Goal: Task Accomplishment & Management: Manage account settings

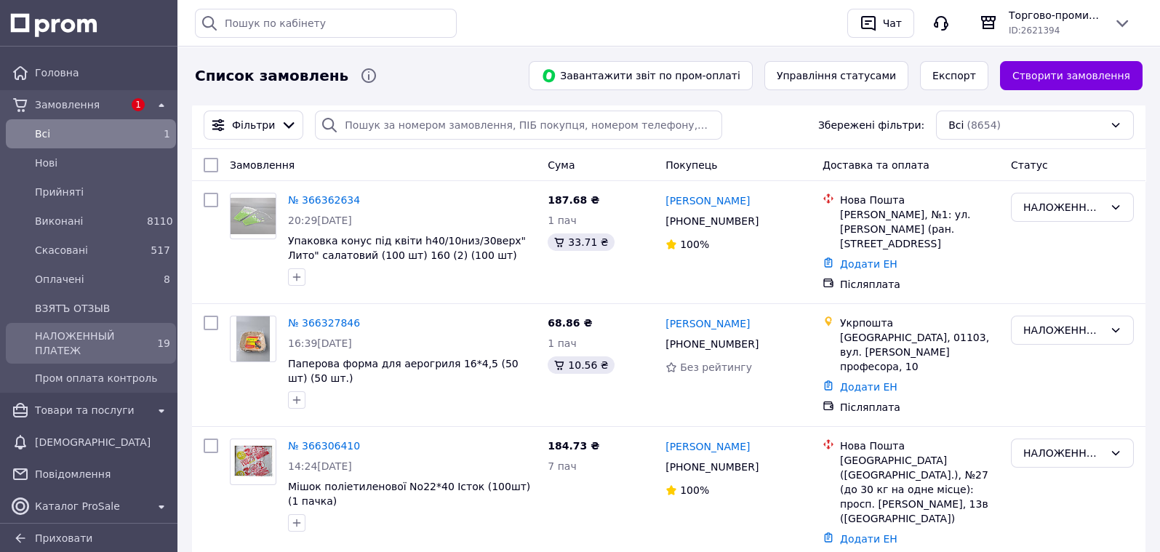
click at [109, 343] on span "НАЛОЖЕННЫЙ ПЛАТЕЖ" at bounding box center [88, 343] width 106 height 29
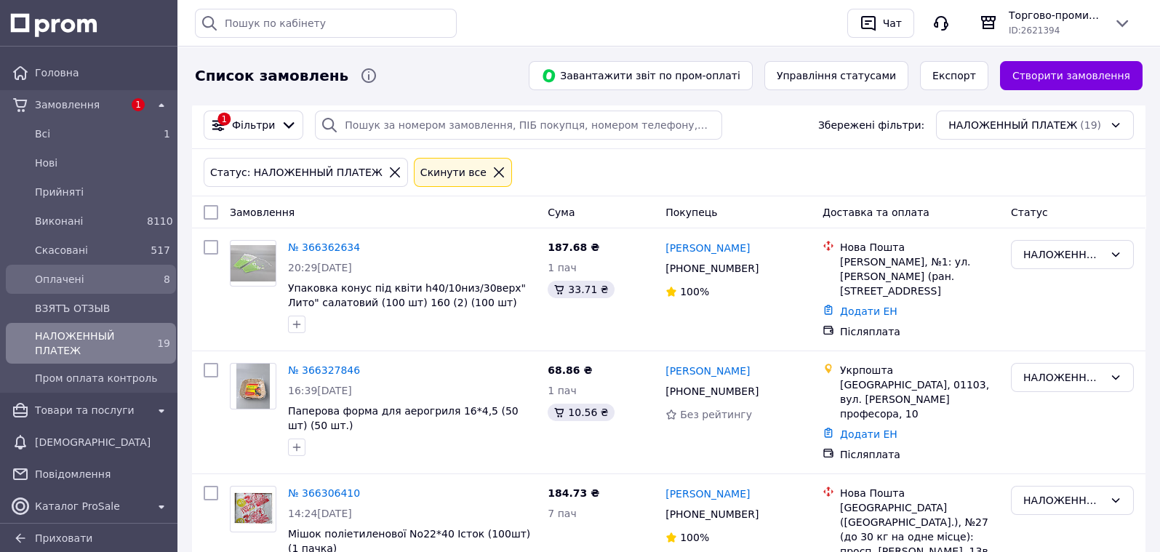
click at [132, 269] on div "Оплачені" at bounding box center [88, 279] width 112 height 20
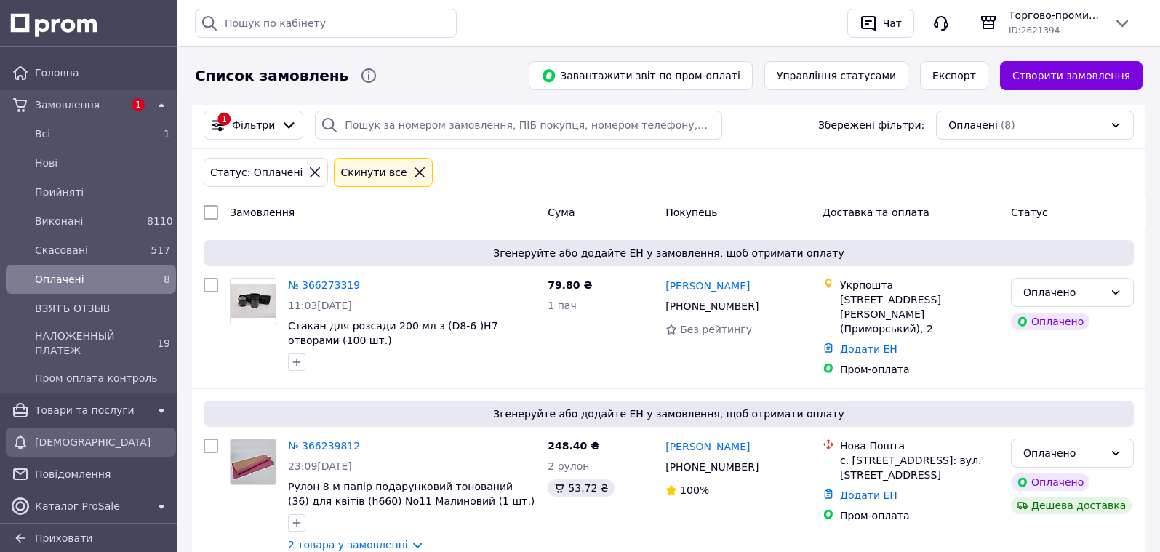
click at [89, 435] on span "[DEMOGRAPHIC_DATA]" at bounding box center [102, 442] width 135 height 15
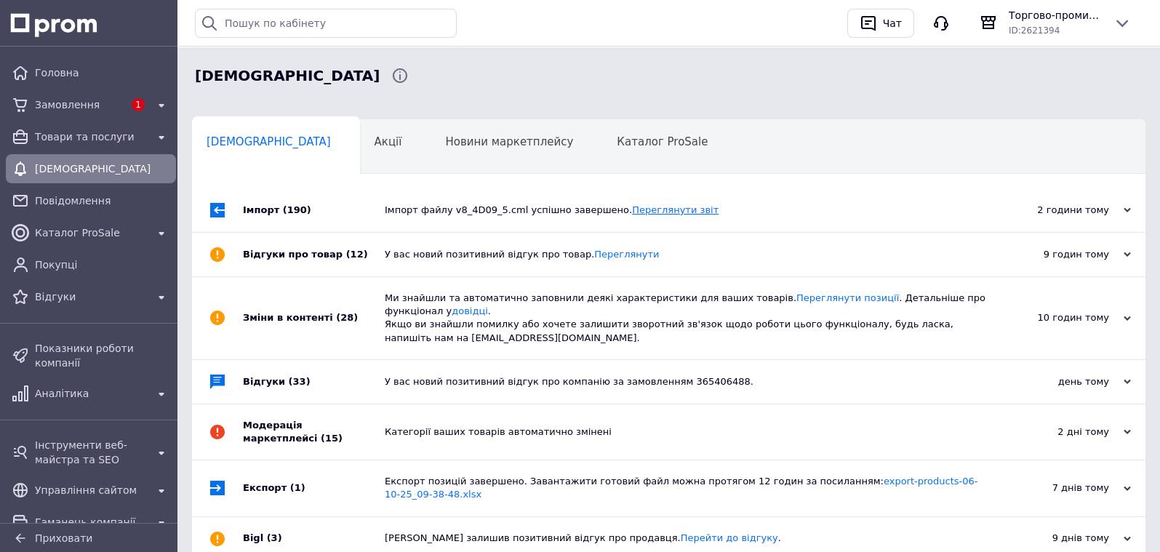
click at [653, 214] on link "Переглянути звіт" at bounding box center [675, 209] width 87 height 11
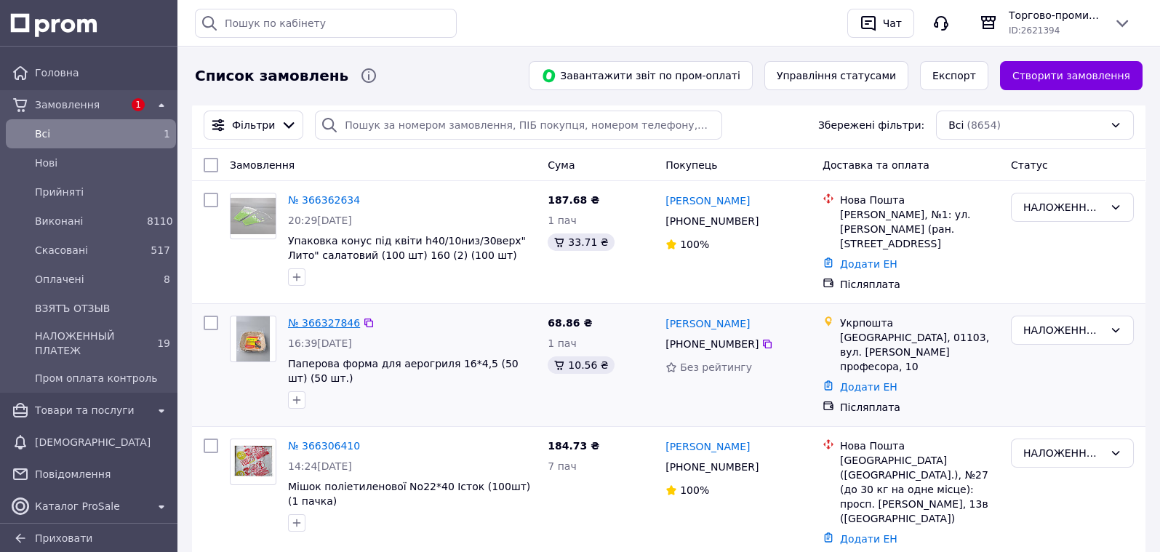
click at [317, 322] on link "№ 366327846" at bounding box center [324, 323] width 72 height 12
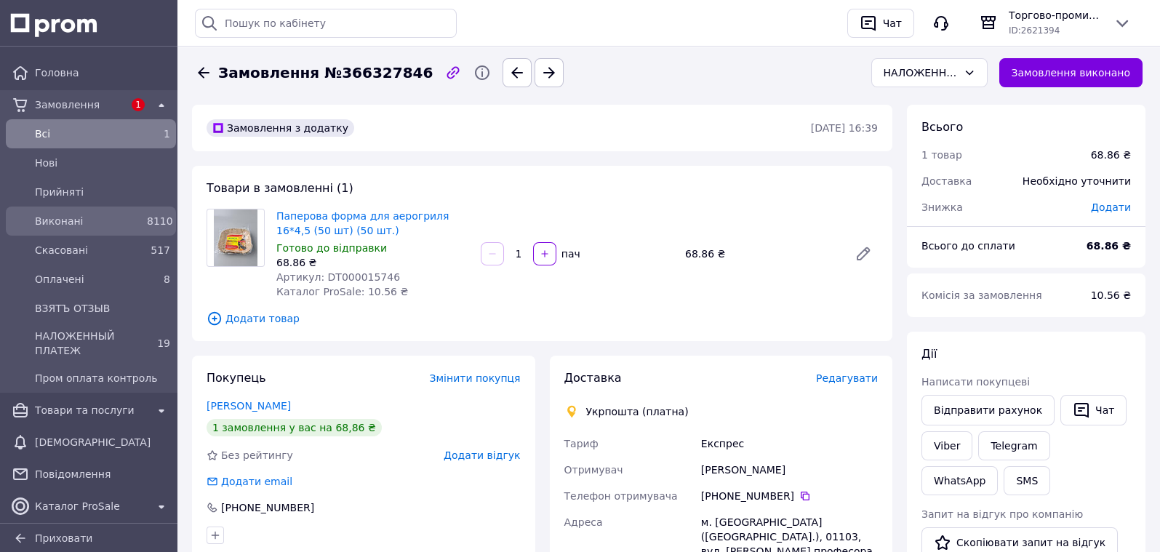
click at [93, 218] on span "Виконані" at bounding box center [88, 221] width 106 height 15
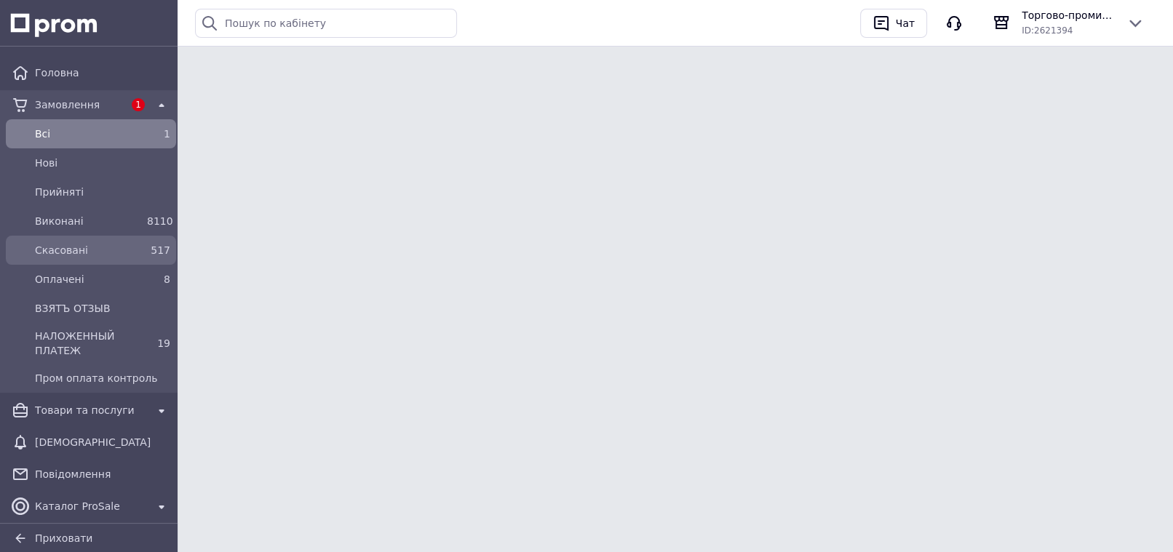
click at [94, 250] on span "Скасовані" at bounding box center [88, 250] width 106 height 15
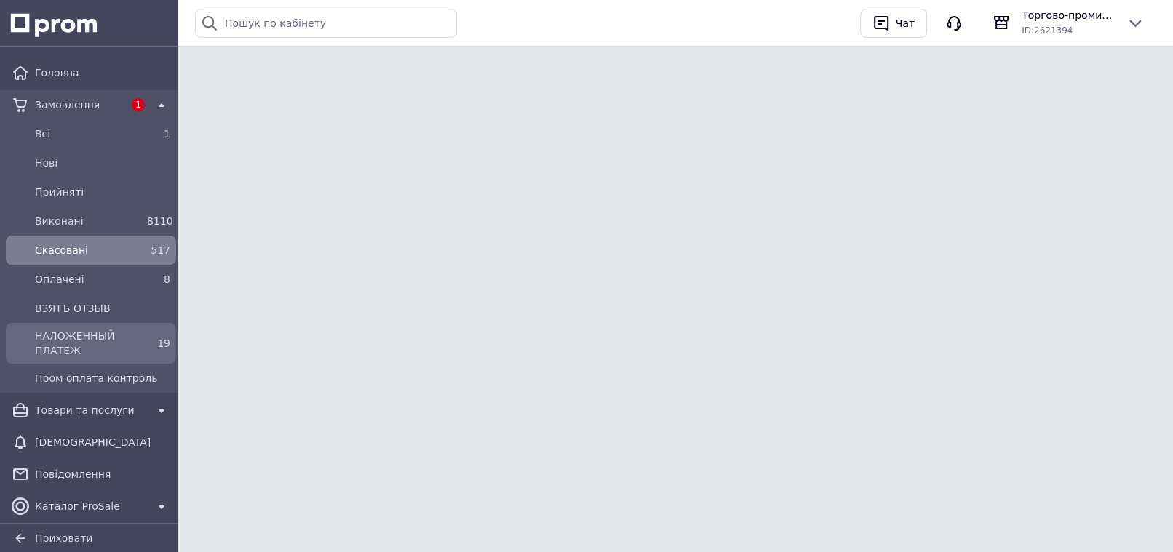
click at [108, 354] on span "НАЛОЖЕННЫЙ ПЛАТЕЖ" at bounding box center [88, 343] width 106 height 29
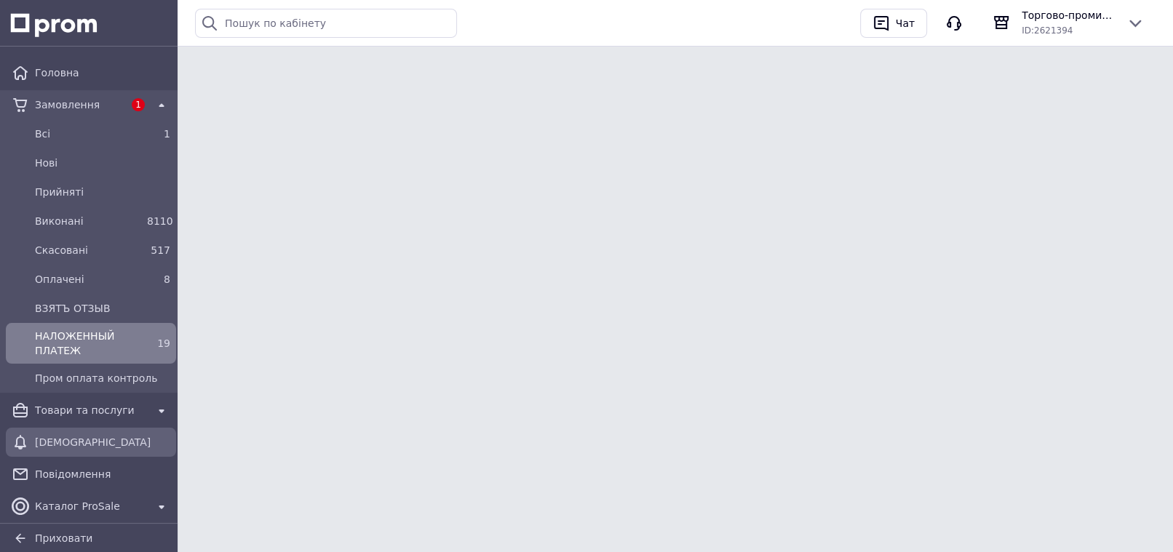
click at [84, 445] on span "[DEMOGRAPHIC_DATA]" at bounding box center [102, 442] width 135 height 15
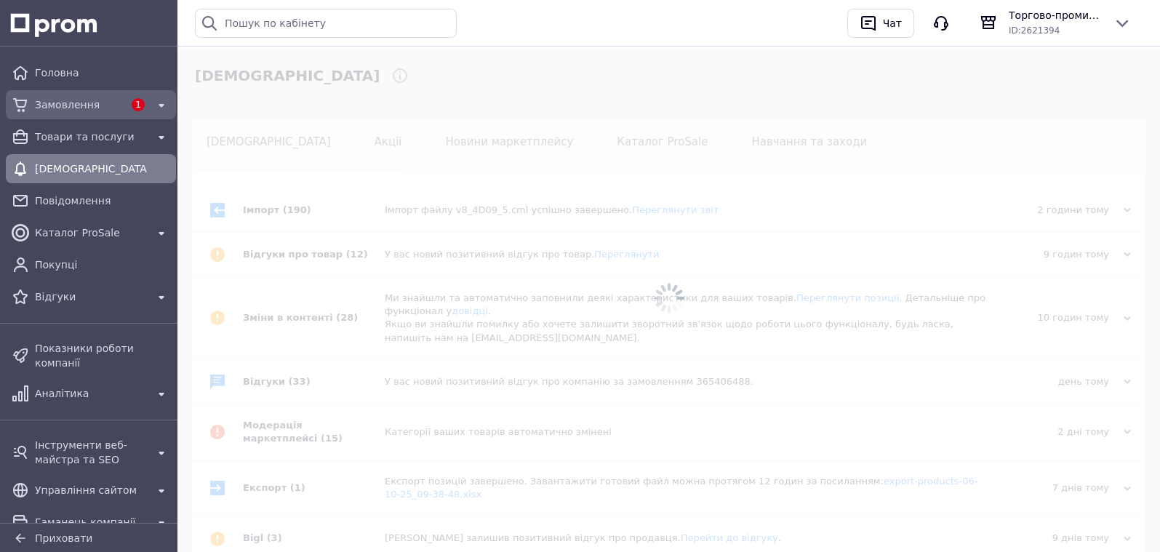
click at [79, 105] on span "Замовлення" at bounding box center [79, 104] width 89 height 15
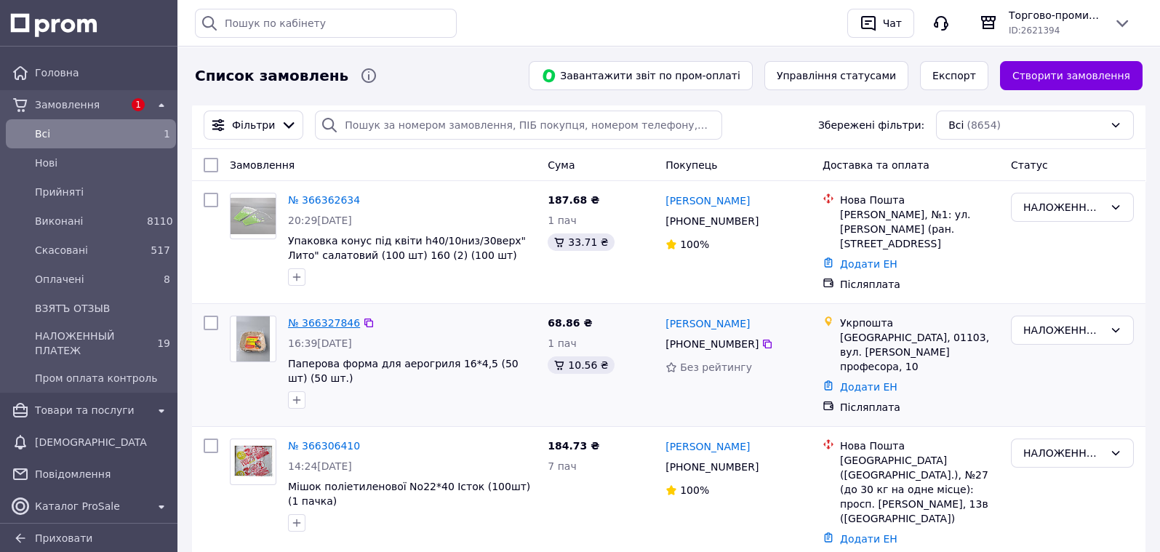
click at [342, 320] on link "№ 366327846" at bounding box center [324, 323] width 72 height 12
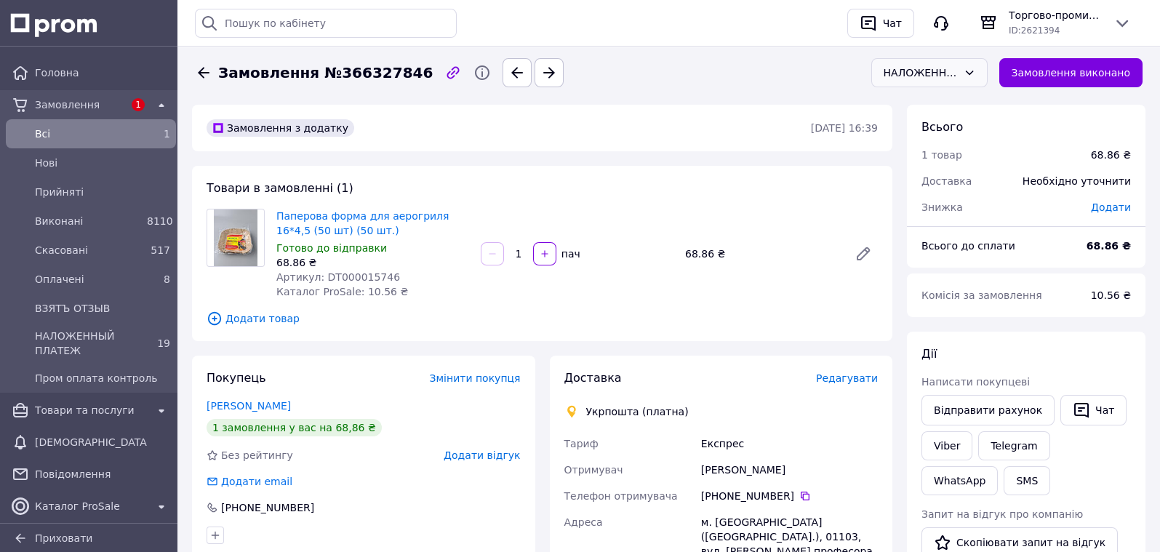
click at [934, 76] on div "НАЛОЖЕННЫЙ ПЛАТЕЖ" at bounding box center [921, 73] width 74 height 16
click at [933, 98] on li "Прийнято" at bounding box center [940, 104] width 115 height 26
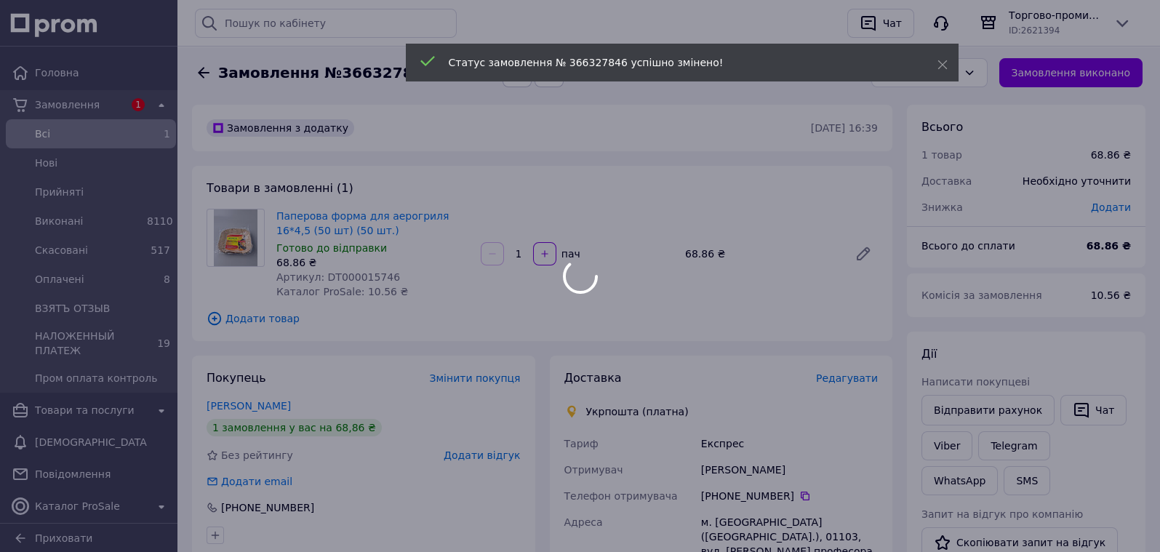
click at [957, 78] on div "Статус замовлення № 366327846 успішно змінено!" at bounding box center [682, 64] width 553 height 41
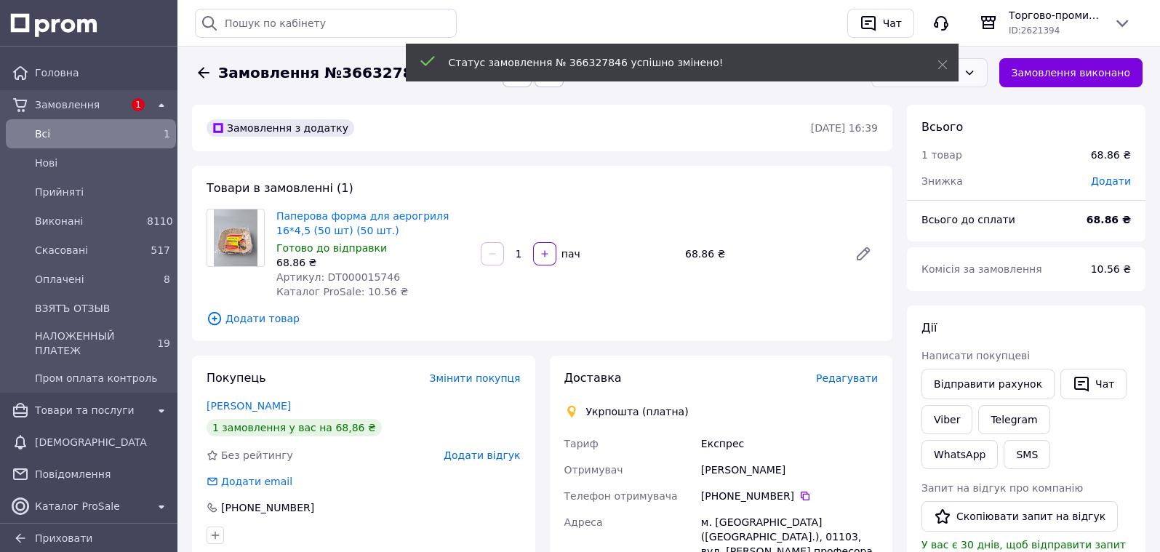
click at [969, 74] on div "Прийнято" at bounding box center [930, 72] width 116 height 29
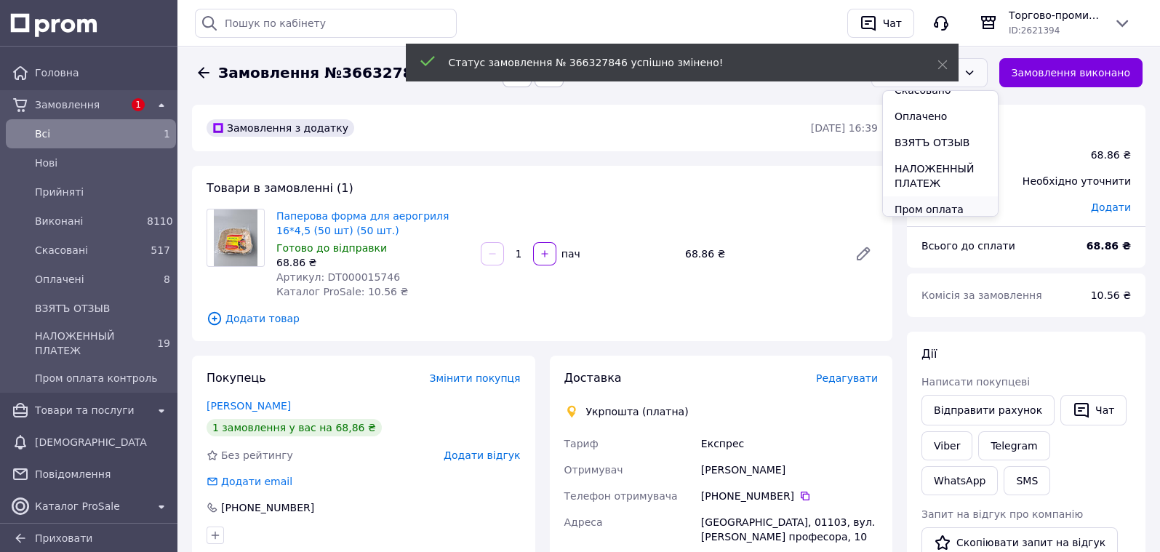
scroll to position [60, 0]
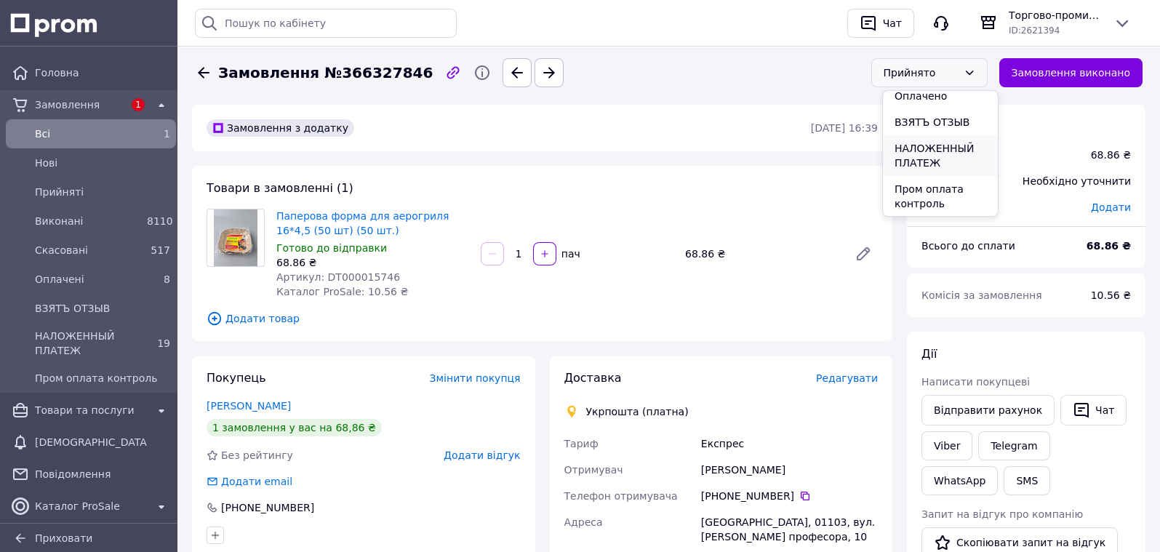
click at [918, 158] on li "НАЛОЖЕННЫЙ ПЛАТЕЖ" at bounding box center [940, 155] width 115 height 41
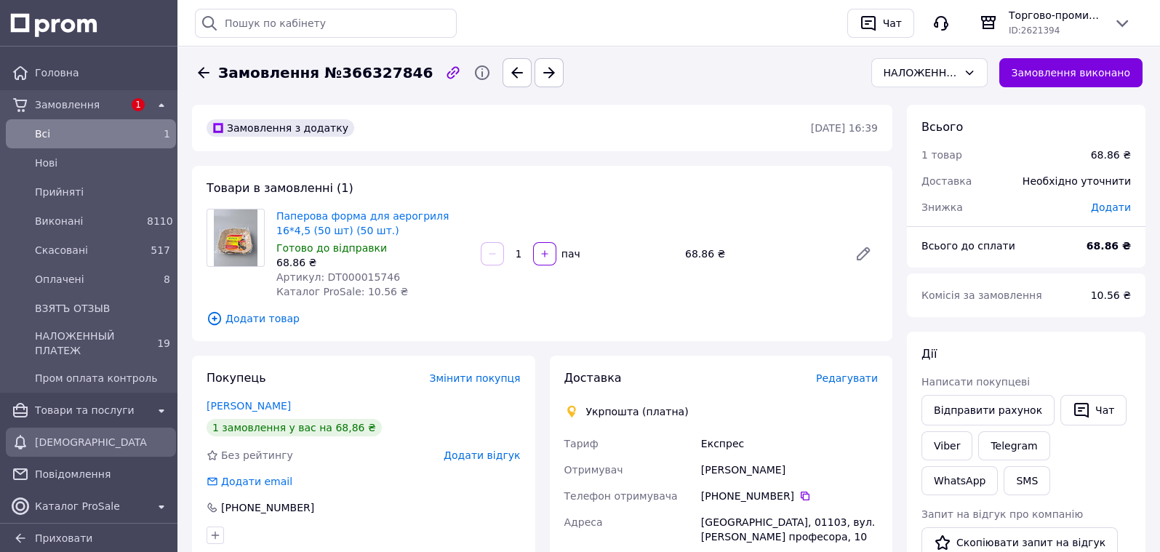
click at [87, 435] on span "[DEMOGRAPHIC_DATA]" at bounding box center [91, 442] width 112 height 15
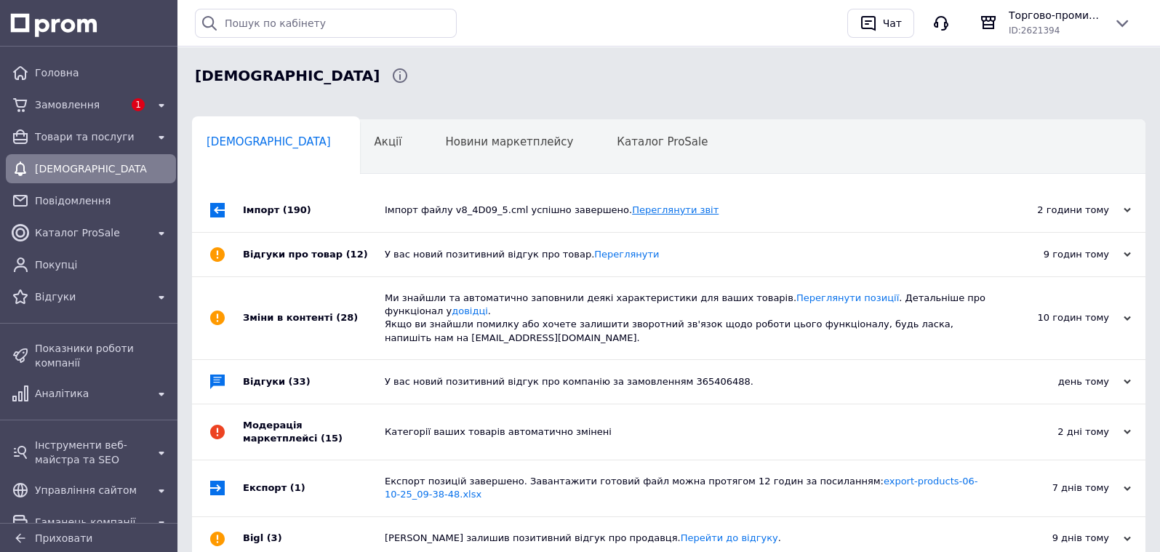
click at [632, 210] on link "Переглянути звіт" at bounding box center [675, 209] width 87 height 11
